Goal: Navigation & Orientation: Find specific page/section

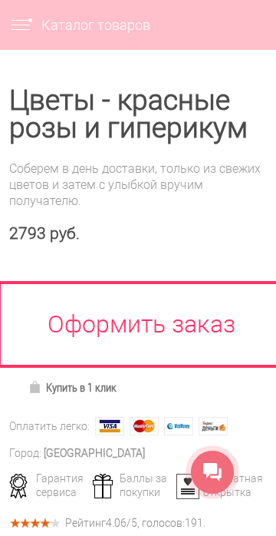
scroll to position [402, 0]
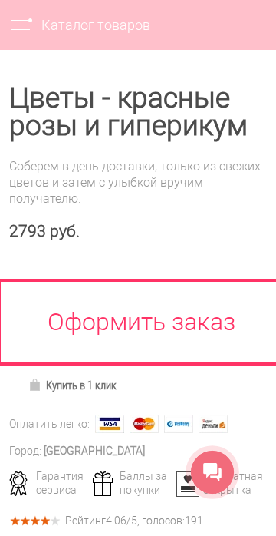
click at [220, 471] on icon at bounding box center [212, 472] width 18 height 18
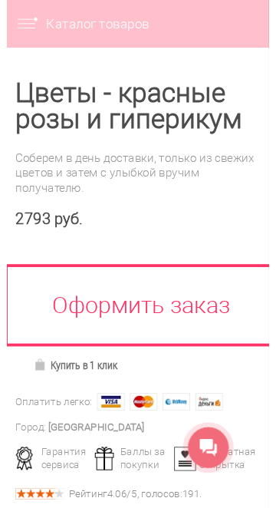
scroll to position [0, 0]
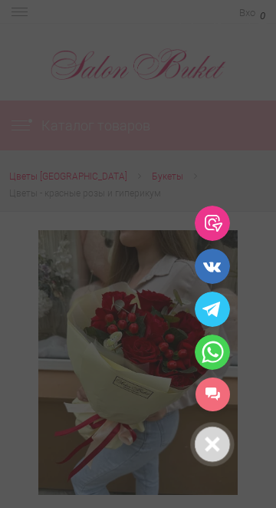
click at [223, 398] on link "[PERSON_NAME] НН" at bounding box center [213, 395] width 35 height 34
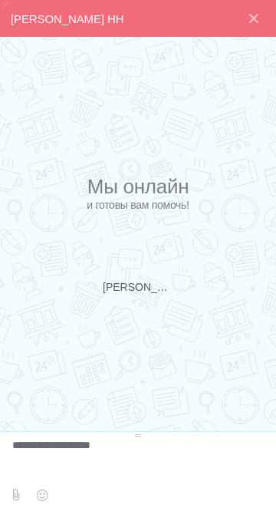
click at [90, 450] on textarea at bounding box center [136, 460] width 248 height 41
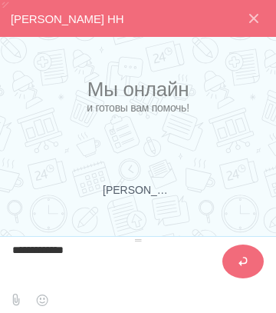
type textarea "**********"
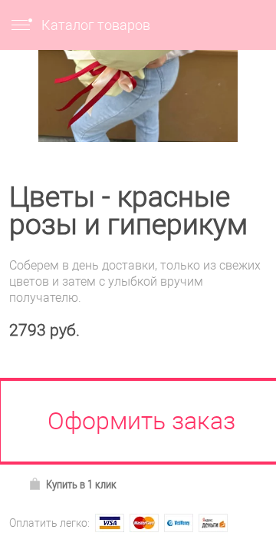
scroll to position [299, 0]
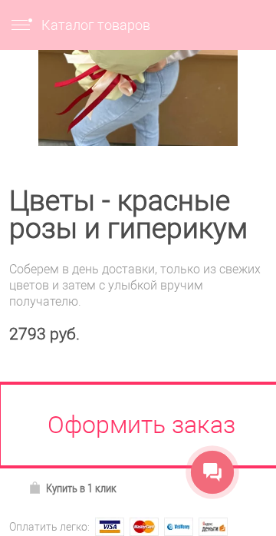
click at [234, 480] on div at bounding box center [212, 472] width 43 height 43
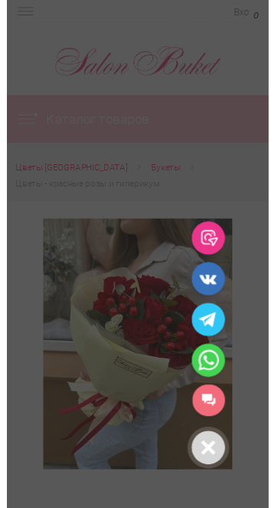
scroll to position [0, 0]
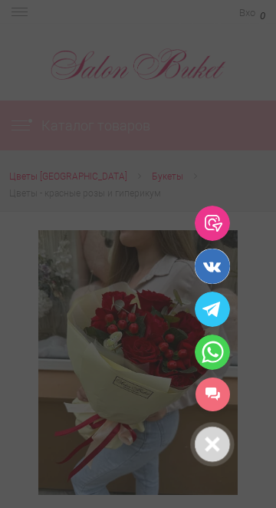
click at [217, 271] on icon at bounding box center [212, 266] width 35 height 35
click at [221, 389] on link "[PERSON_NAME] НН" at bounding box center [213, 395] width 35 height 34
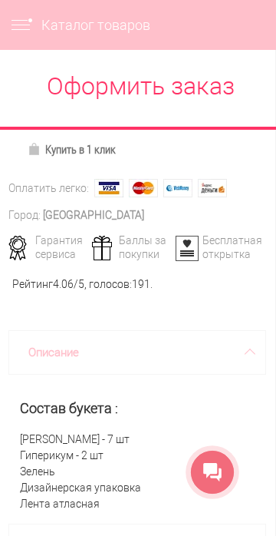
scroll to position [640, 1]
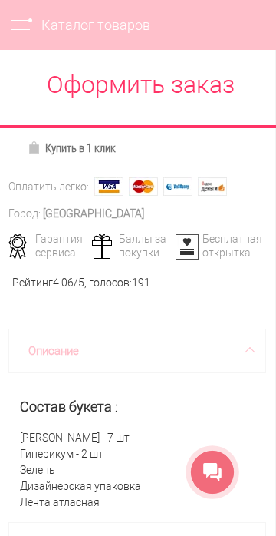
click at [220, 471] on icon at bounding box center [212, 472] width 18 height 18
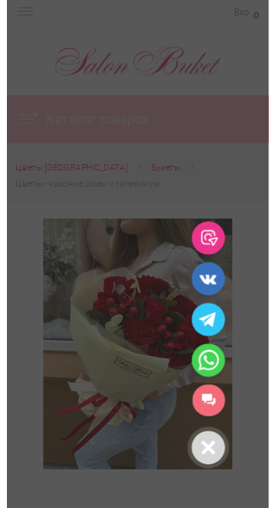
scroll to position [0, 0]
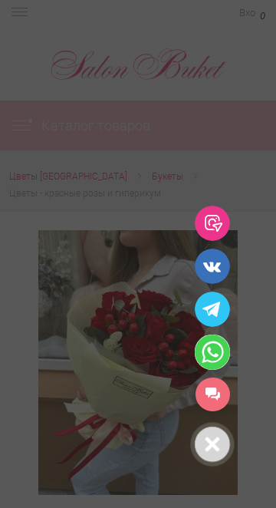
click at [221, 350] on icon at bounding box center [212, 352] width 35 height 35
click at [216, 399] on link "[PERSON_NAME] НН" at bounding box center [213, 395] width 35 height 34
